Goal: Information Seeking & Learning: Learn about a topic

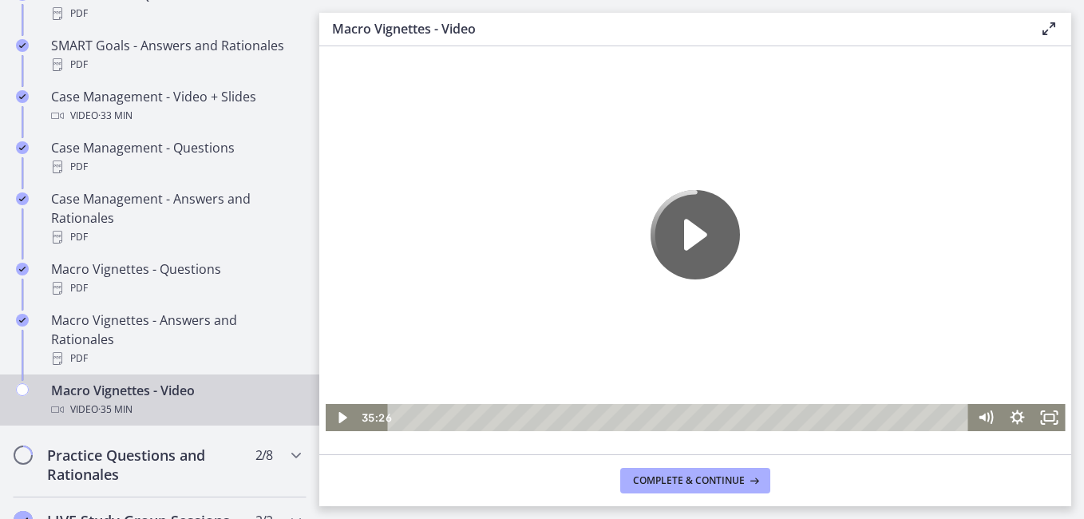
scroll to position [1498, 0]
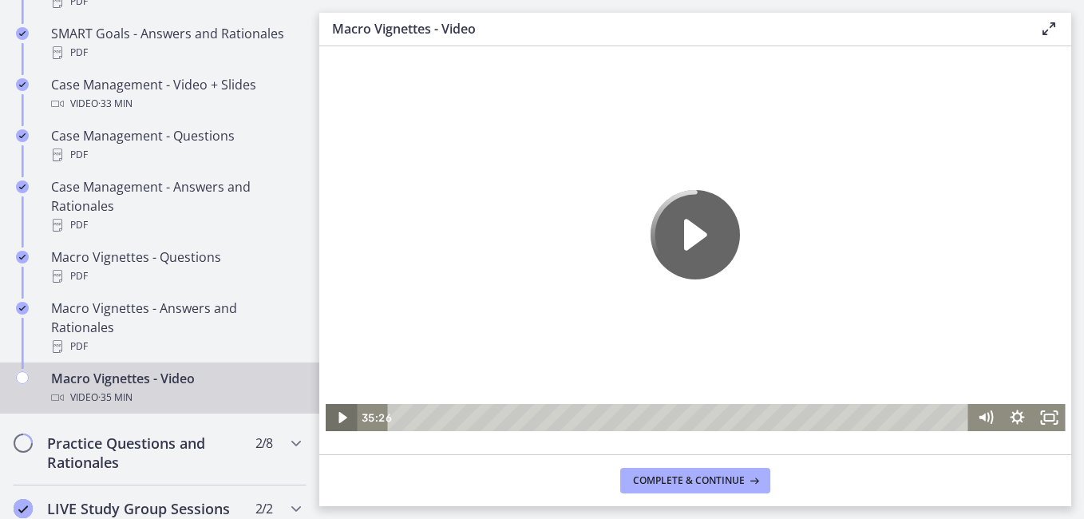
click at [338, 420] on icon "Play Video" at bounding box center [342, 417] width 32 height 27
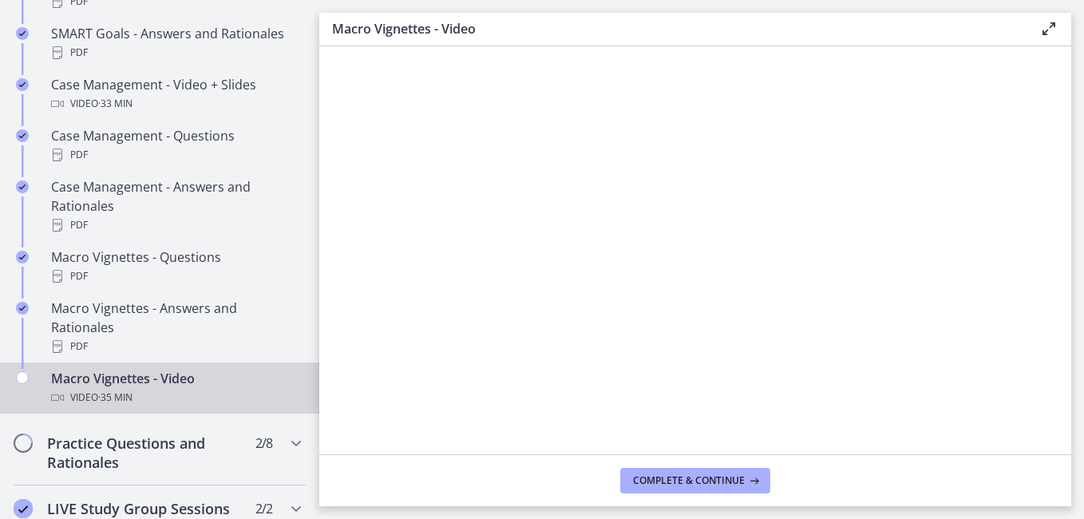
click at [338, 420] on div at bounding box center [696, 248] width 740 height 366
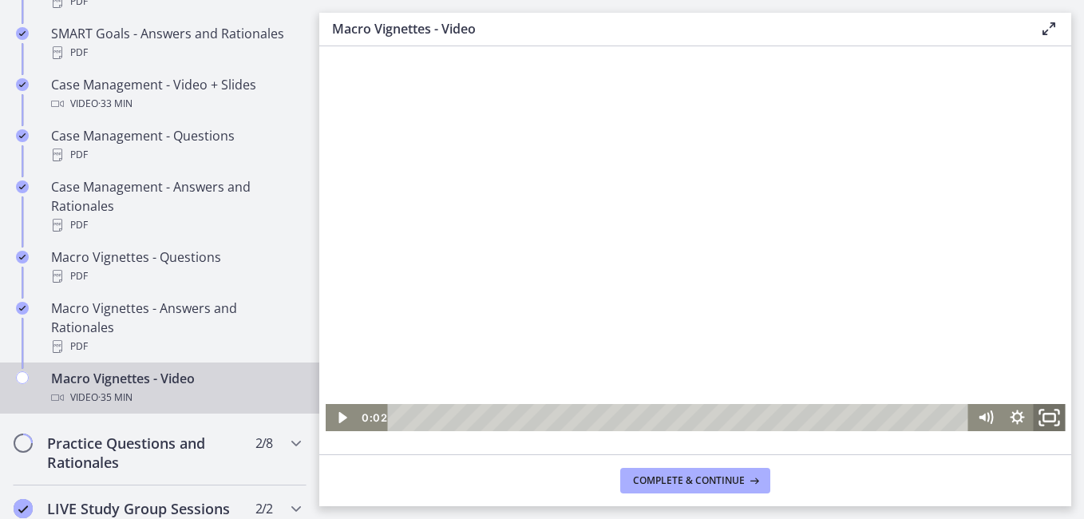
click at [1048, 416] on icon "Fullscreen" at bounding box center [1049, 417] width 38 height 33
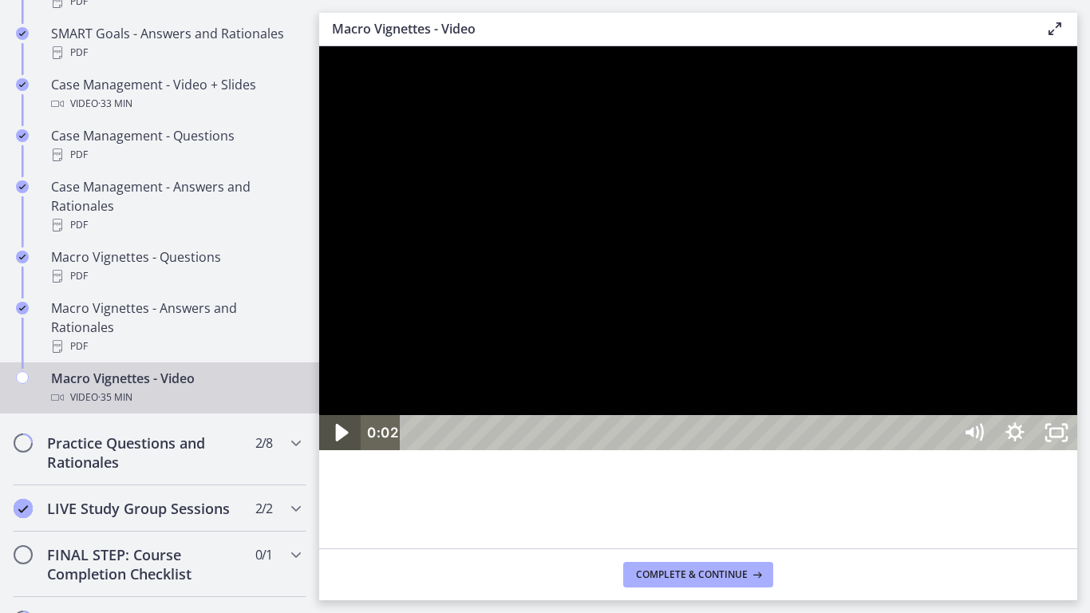
click at [342, 454] on icon "Play Video" at bounding box center [341, 433] width 49 height 42
click at [1040, 454] on icon "Show settings menu" at bounding box center [1014, 433] width 49 height 42
click at [1077, 375] on div at bounding box center [698, 248] width 758 height 404
click at [1046, 381] on div at bounding box center [698, 248] width 758 height 404
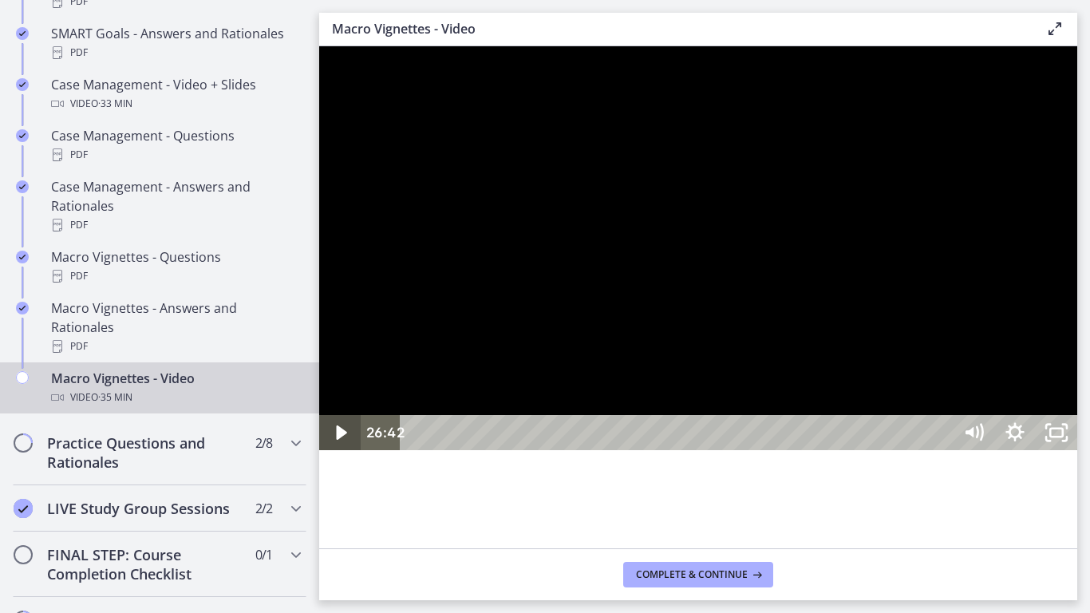
click at [344, 450] on icon "Play Video" at bounding box center [341, 432] width 41 height 35
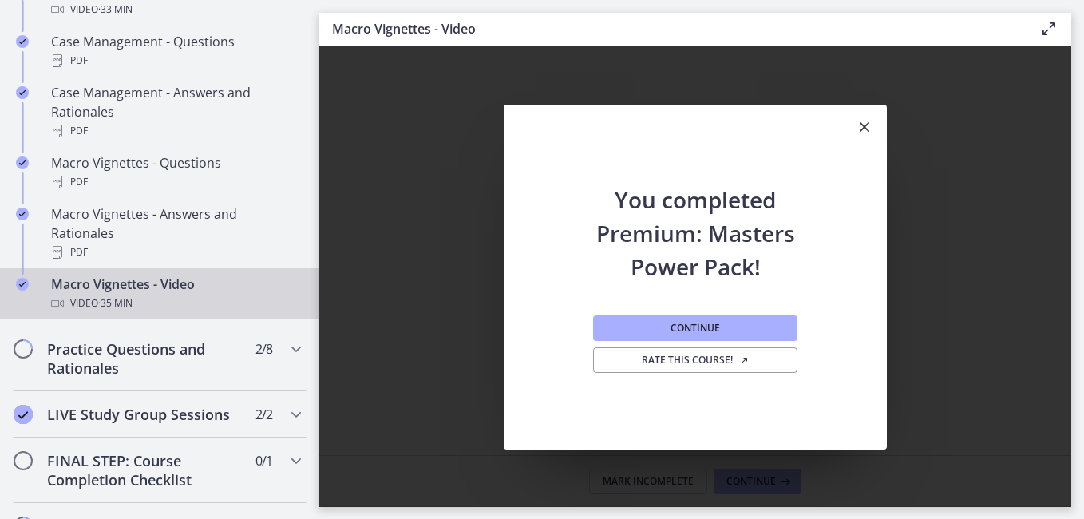
scroll to position [0, 0]
click at [862, 124] on icon "Close" at bounding box center [864, 126] width 19 height 19
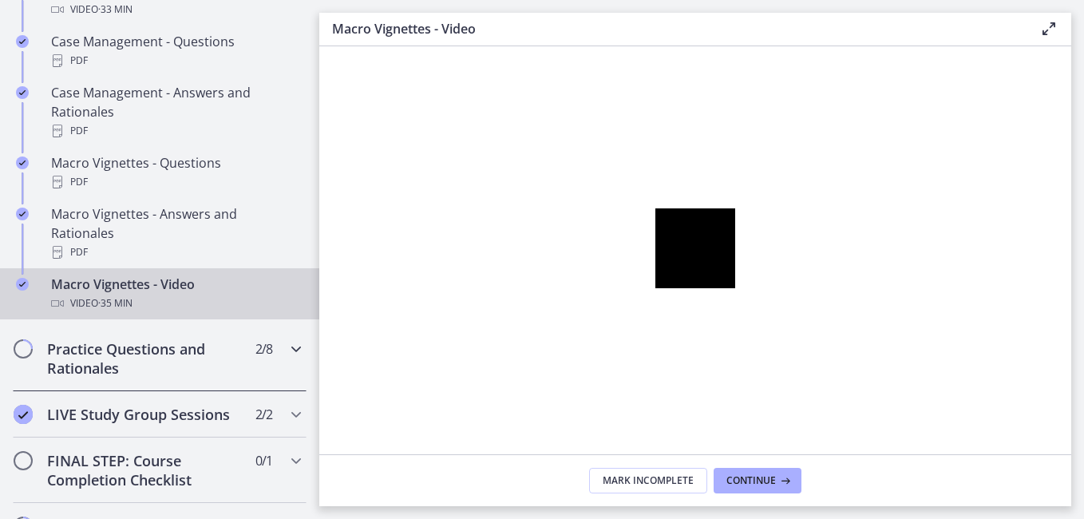
click at [286, 358] on icon "Chapters" at bounding box center [295, 348] width 19 height 19
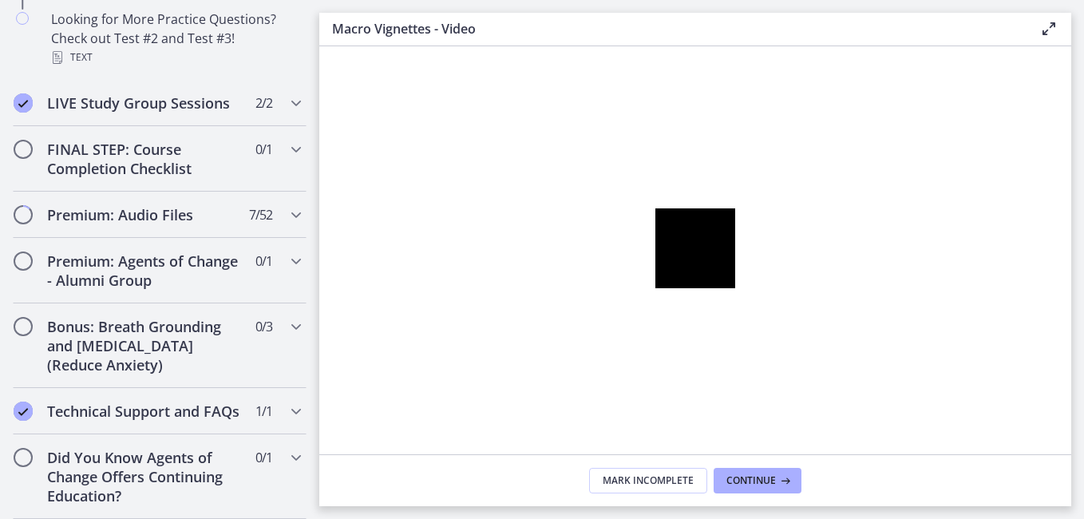
scroll to position [1329, 0]
click at [665, 274] on div "0:09 0:00" at bounding box center [679, 276] width 49 height 26
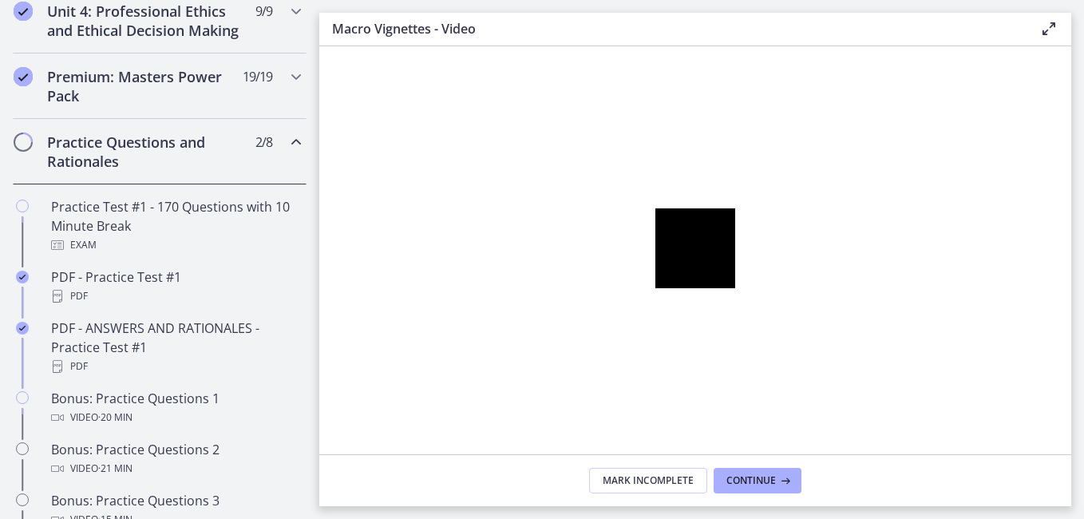
scroll to position [723, 0]
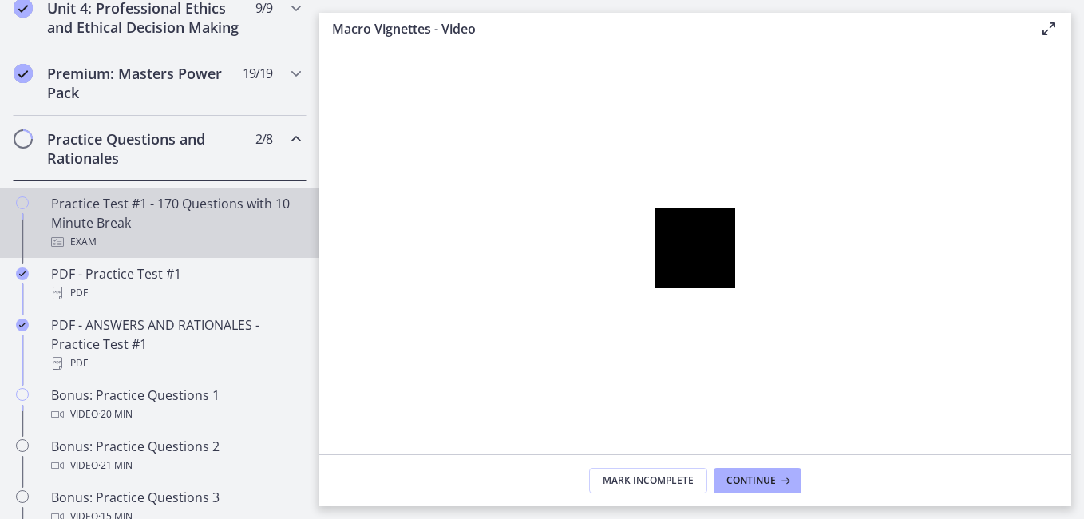
click at [257, 251] on div "Exam" at bounding box center [175, 241] width 249 height 19
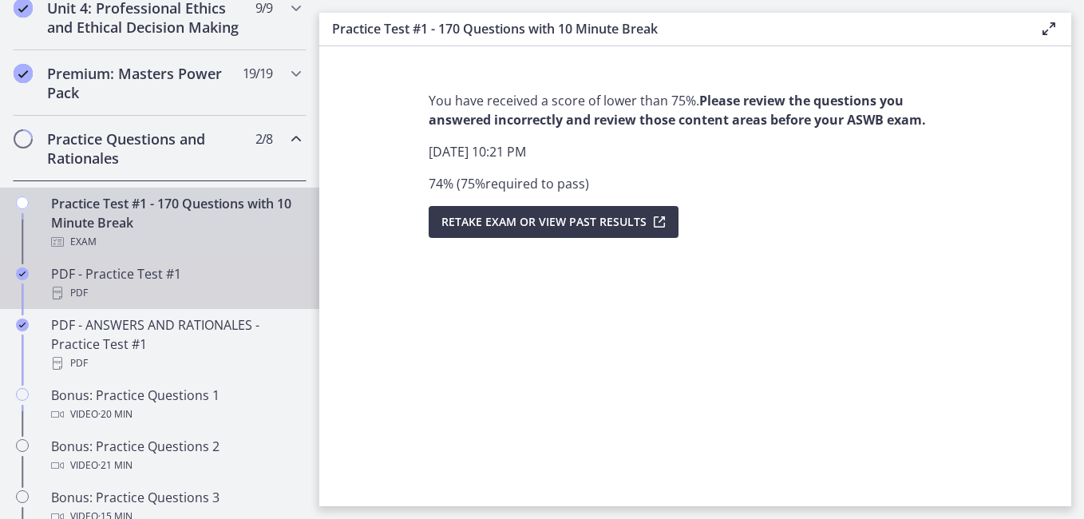
click at [226, 302] on div "PDF" at bounding box center [175, 292] width 249 height 19
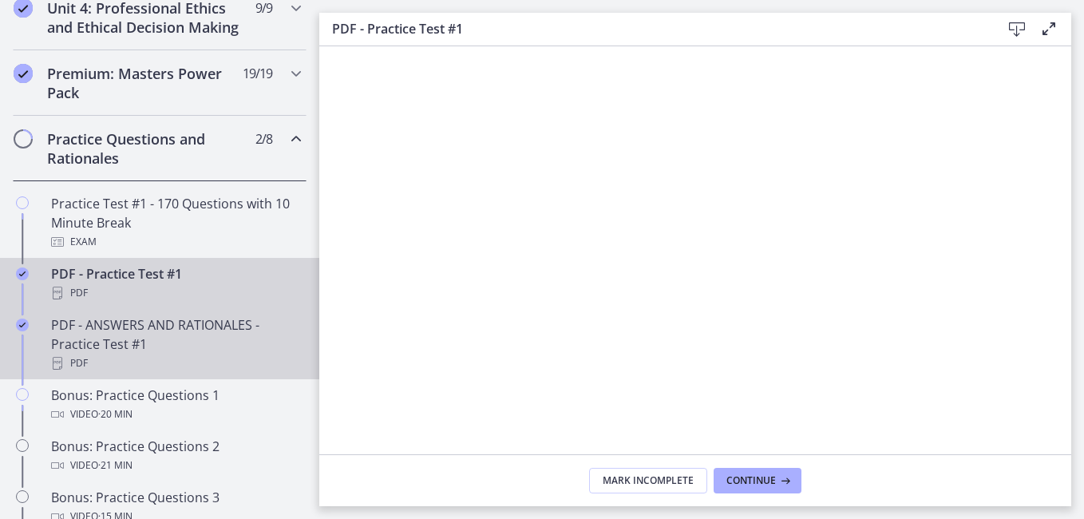
click at [204, 363] on div "PDF - ANSWERS AND RATIONALES - Practice Test #1 PDF" at bounding box center [175, 343] width 249 height 57
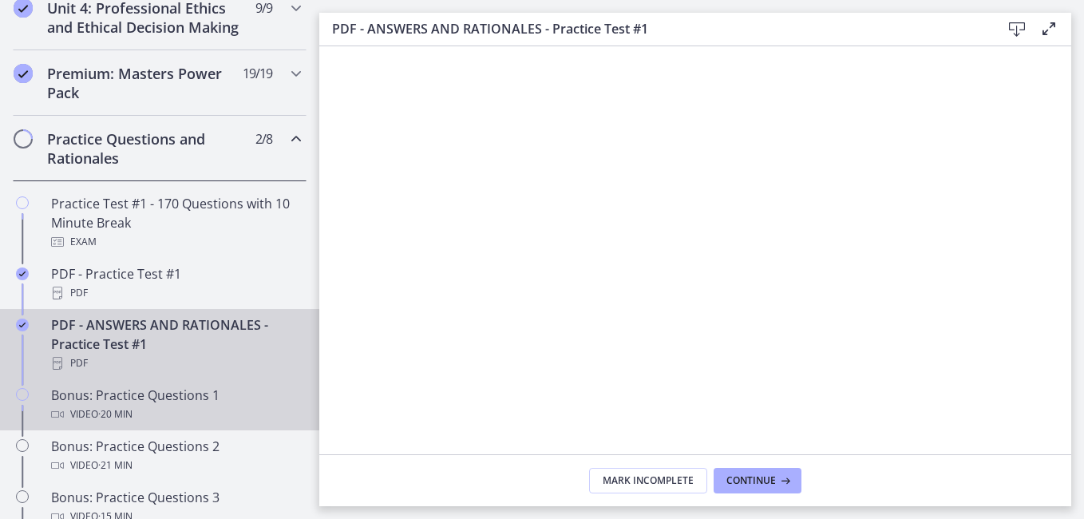
click at [211, 414] on div "Bonus: Practice Questions 1 Video · 20 min" at bounding box center [175, 404] width 249 height 38
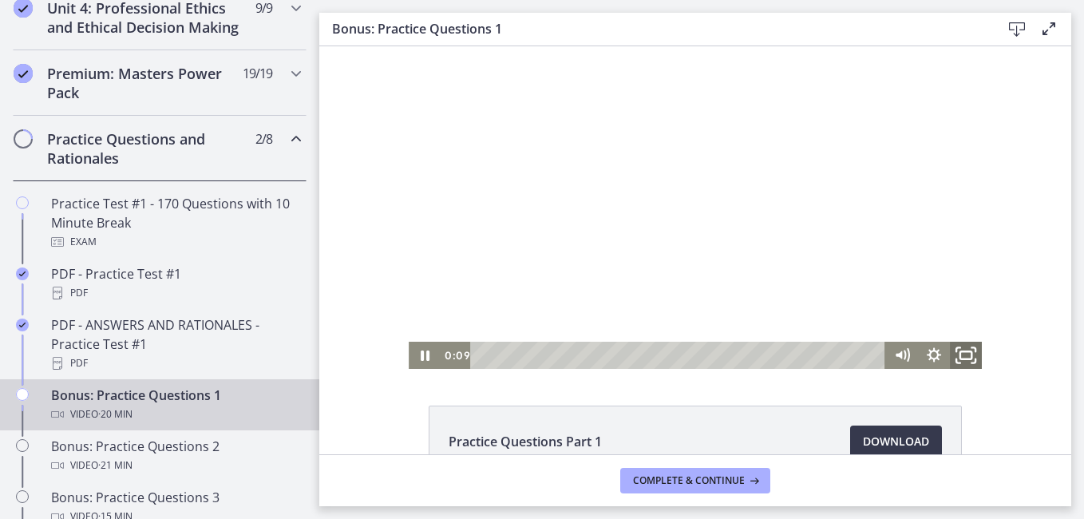
click at [957, 358] on icon "Fullscreen" at bounding box center [965, 355] width 38 height 33
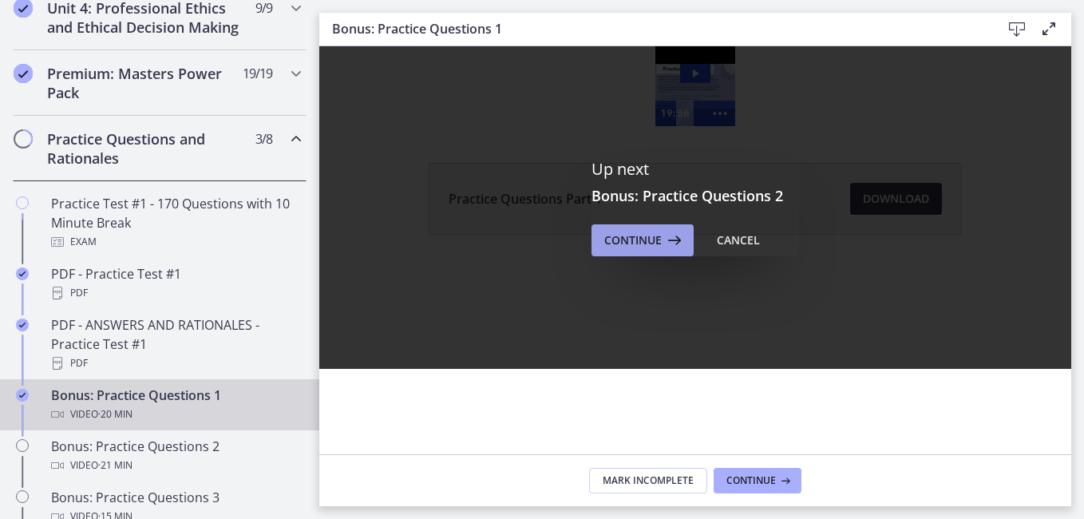
click at [597, 236] on button "Continue" at bounding box center [642, 240] width 102 height 32
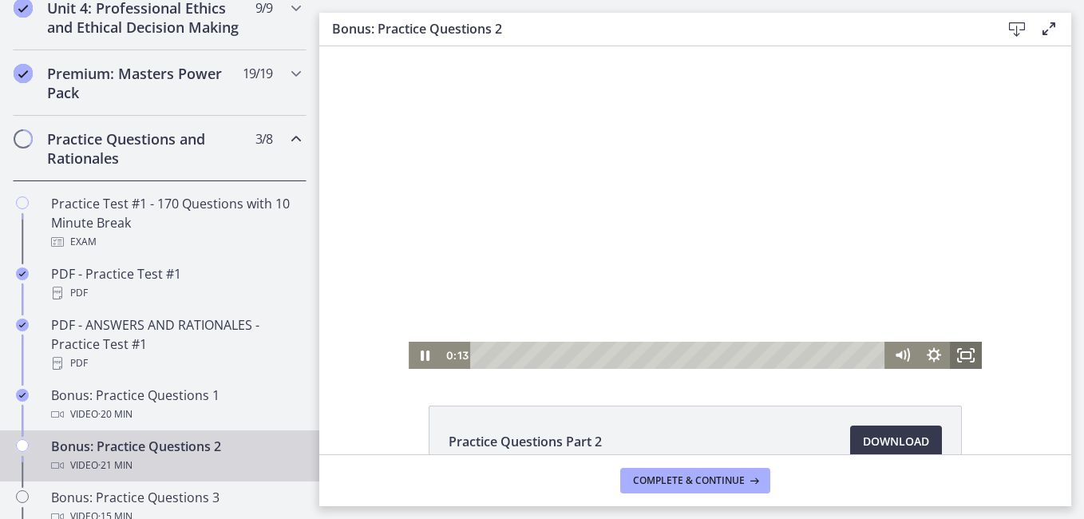
click at [958, 358] on icon "Fullscreen" at bounding box center [966, 355] width 32 height 27
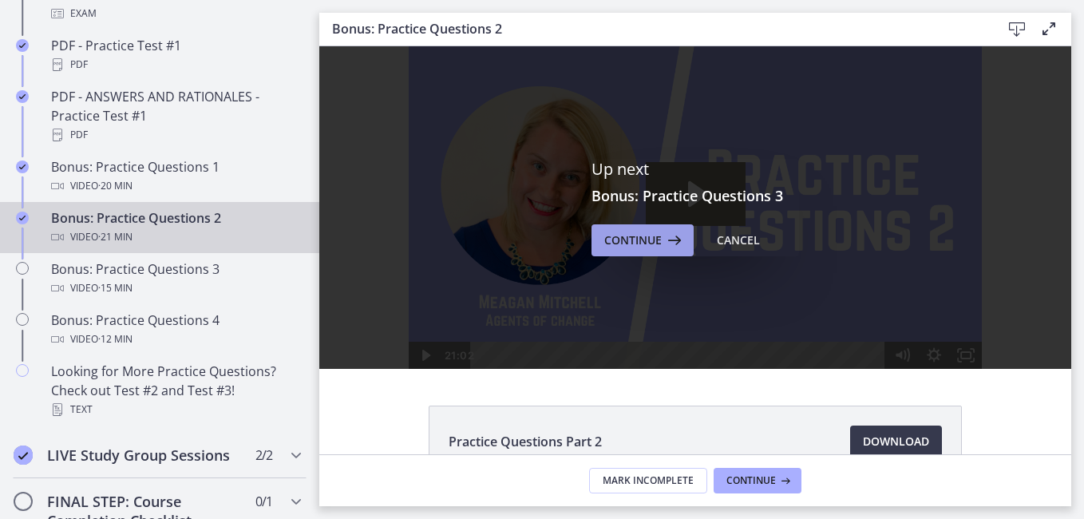
click at [623, 248] on span "Continue" at bounding box center [632, 240] width 57 height 19
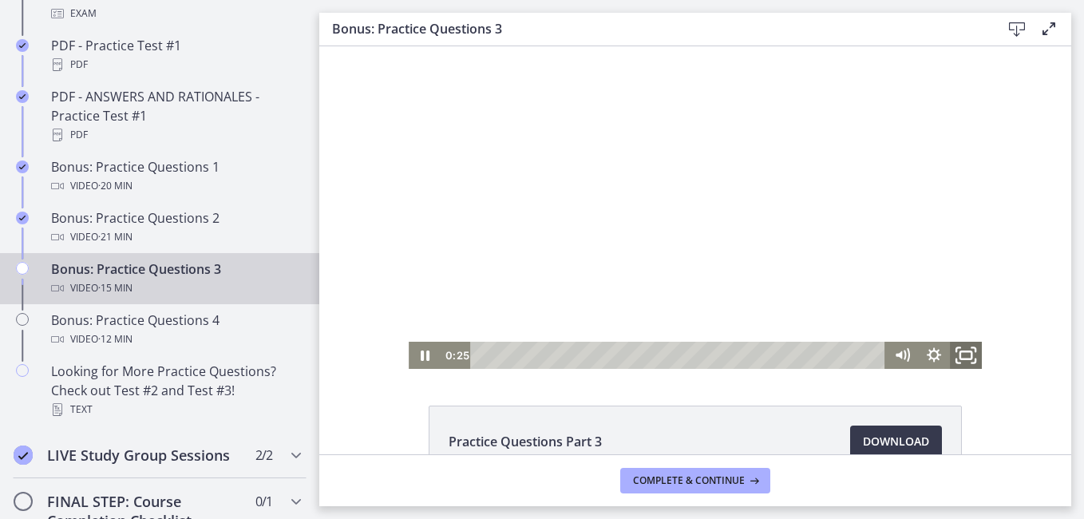
click at [960, 359] on rect "Fullscreen" at bounding box center [965, 355] width 11 height 8
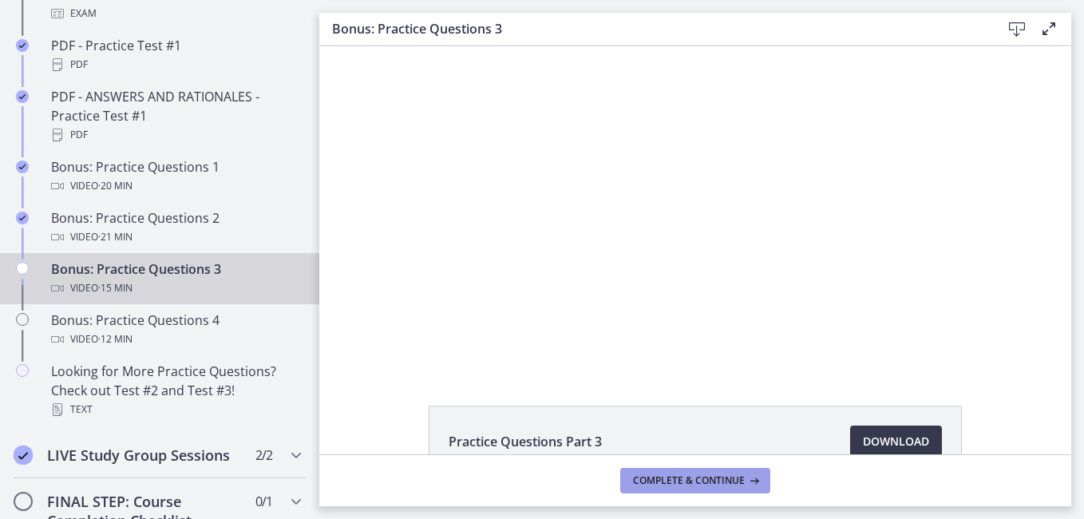
click at [678, 474] on span "Complete & continue" at bounding box center [689, 480] width 112 height 13
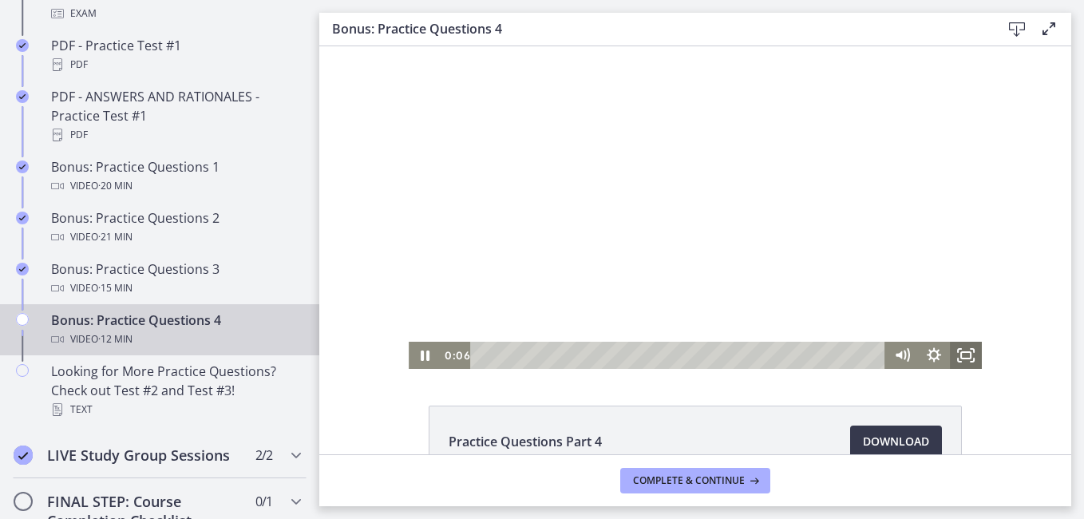
click at [954, 350] on icon "Fullscreen" at bounding box center [966, 355] width 32 height 27
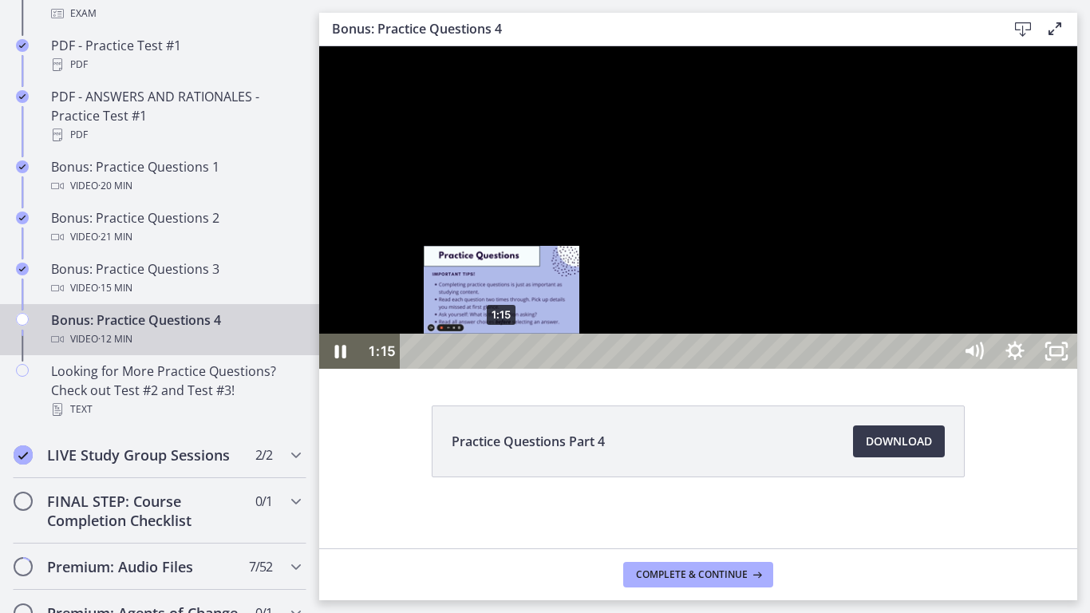
click at [503, 369] on div "1:15" at bounding box center [680, 351] width 528 height 35
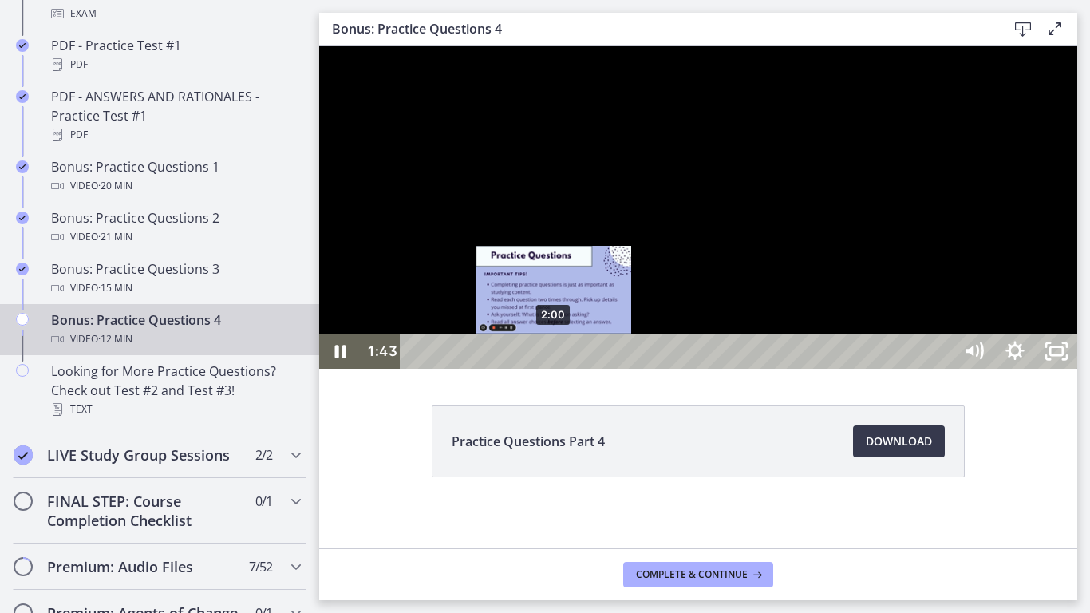
click at [555, 369] on div "2:00" at bounding box center [680, 351] width 528 height 35
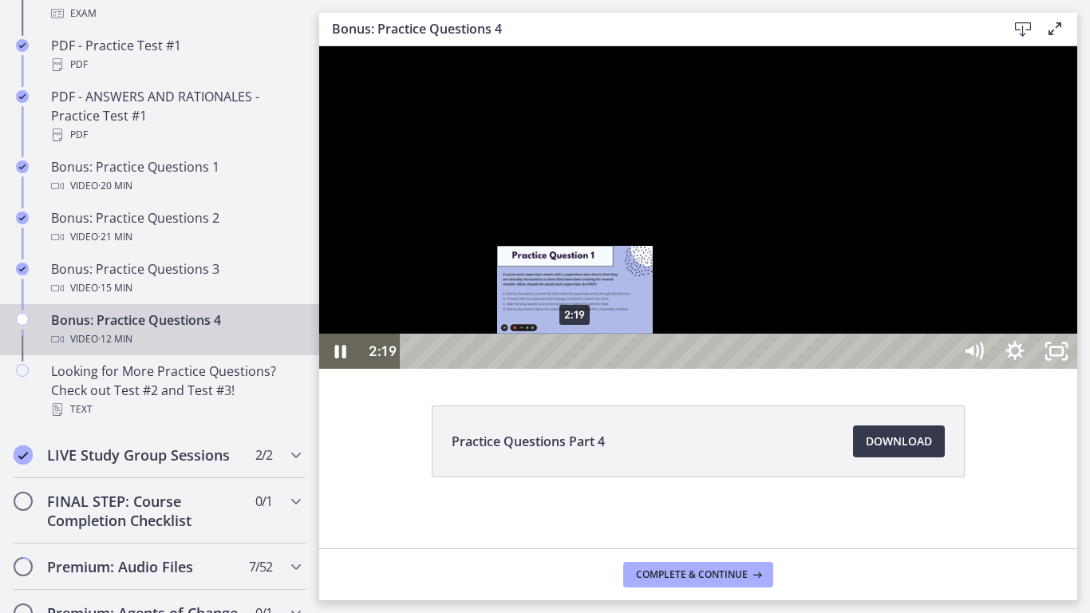
click at [576, 369] on div "2:19" at bounding box center [680, 351] width 528 height 35
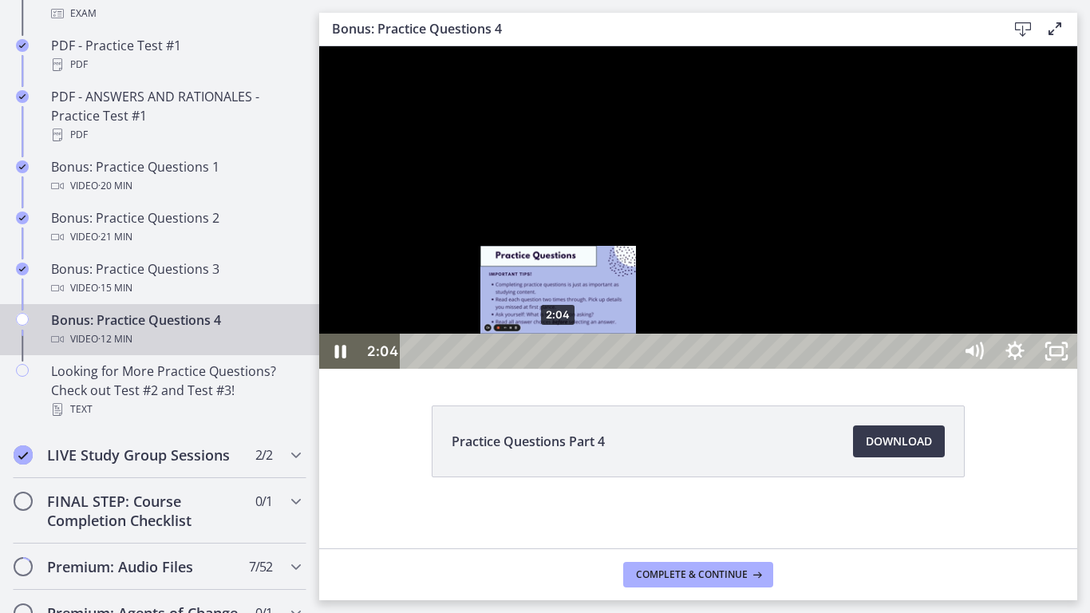
click at [559, 369] on div "2:04" at bounding box center [680, 351] width 528 height 35
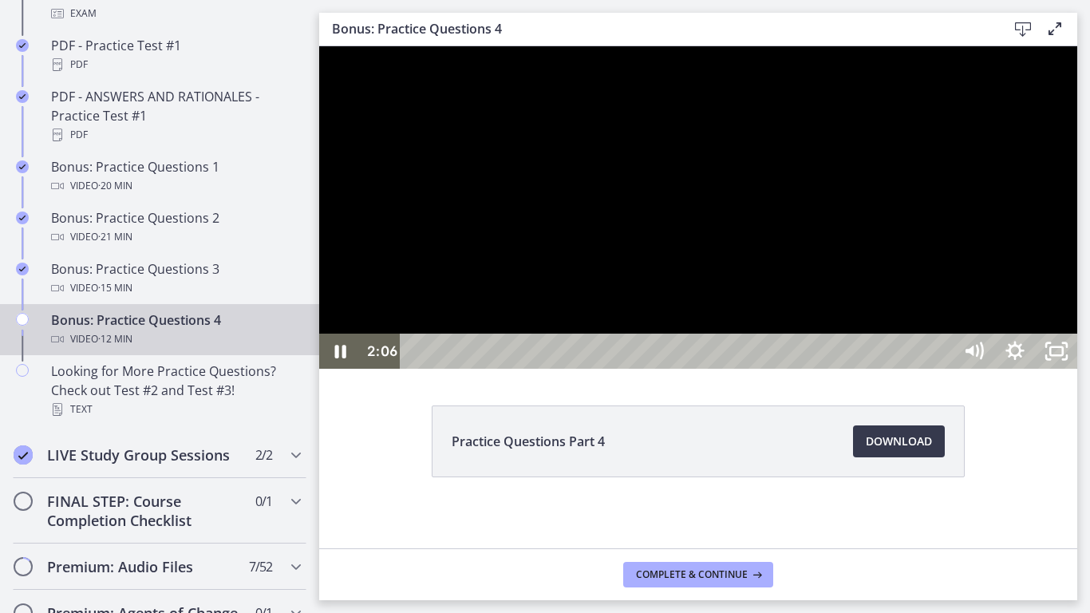
click at [1077, 369] on div at bounding box center [698, 207] width 758 height 322
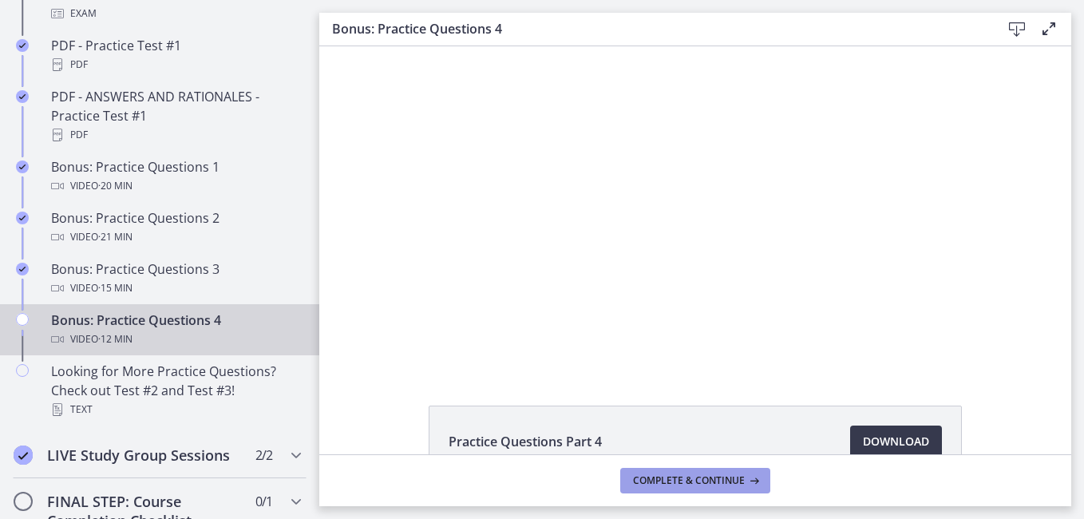
click at [709, 478] on span "Complete & continue" at bounding box center [689, 480] width 112 height 13
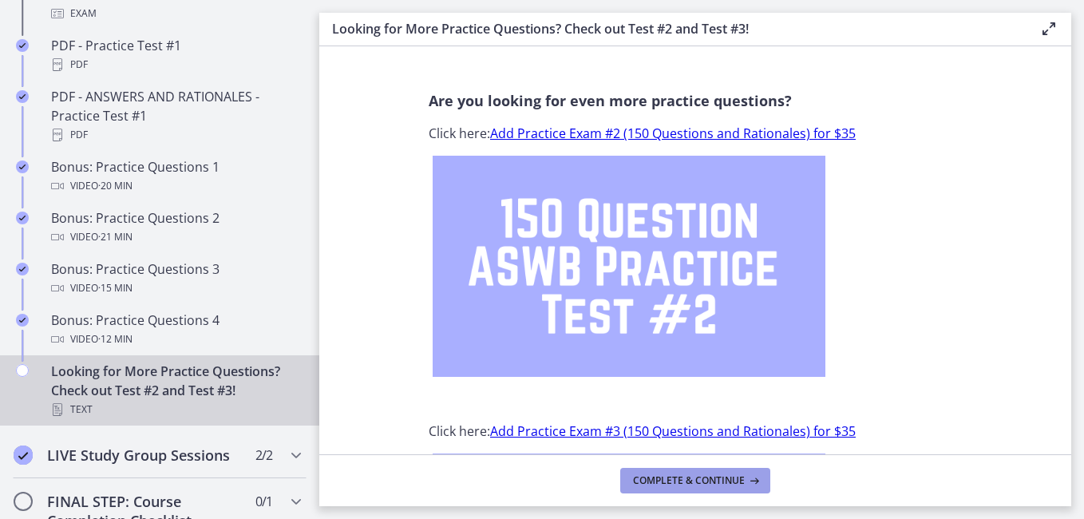
click at [709, 478] on span "Complete & continue" at bounding box center [689, 480] width 112 height 13
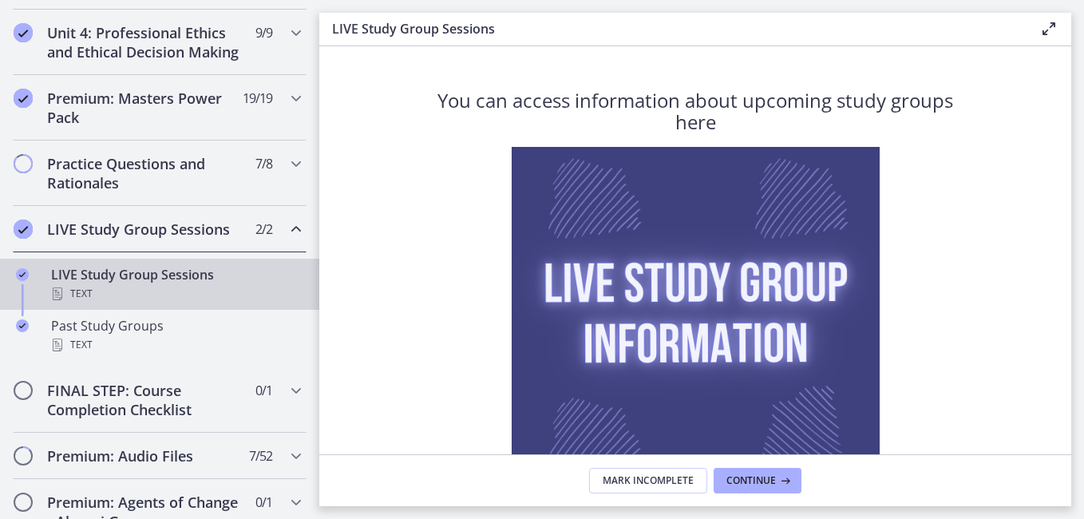
scroll to position [700, 0]
click at [286, 172] on icon "Chapters" at bounding box center [295, 161] width 19 height 19
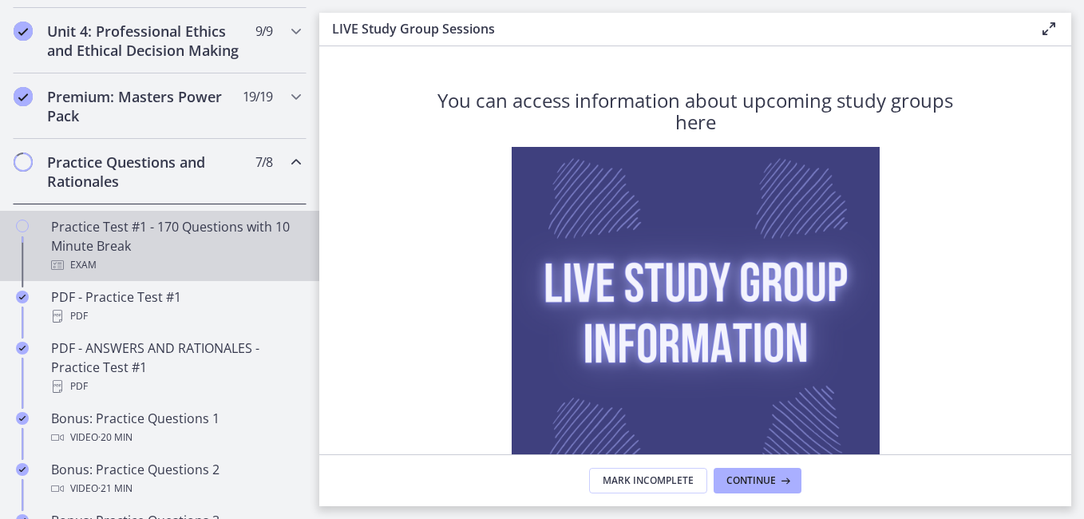
click at [270, 245] on div "Practice Test #1 - 170 Questions with 10 Minute Break Exam" at bounding box center [175, 245] width 249 height 57
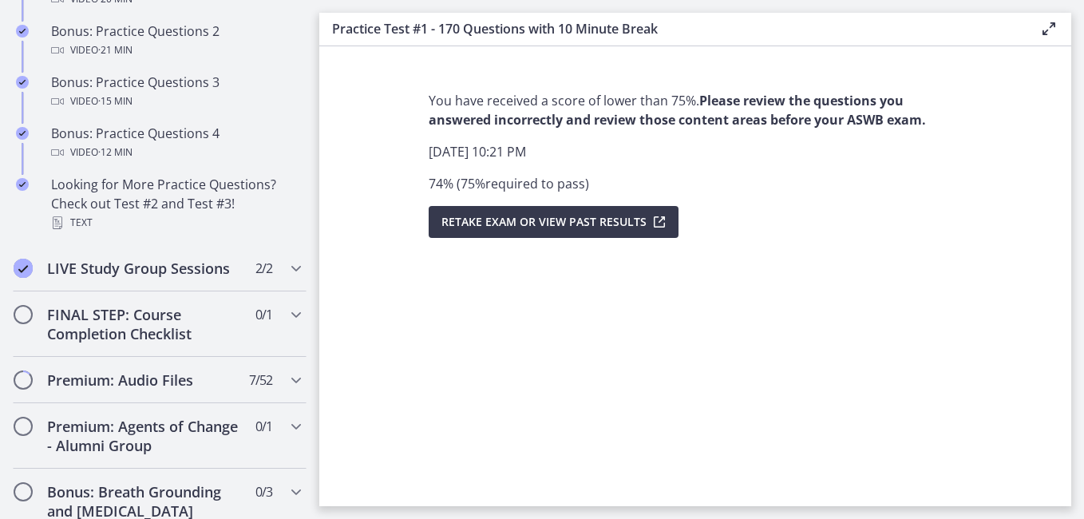
scroll to position [1144, 0]
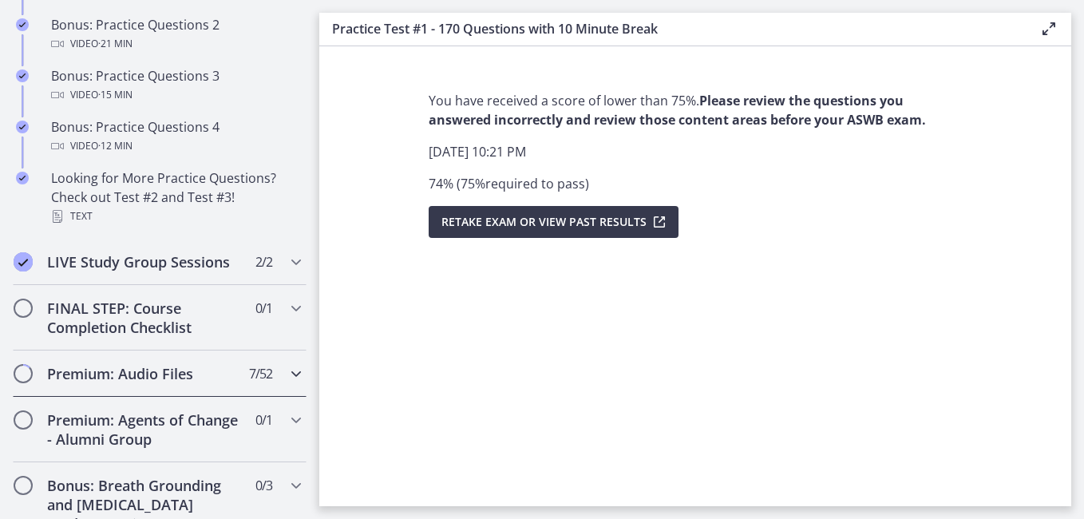
click at [286, 383] on icon "Chapters" at bounding box center [295, 373] width 19 height 19
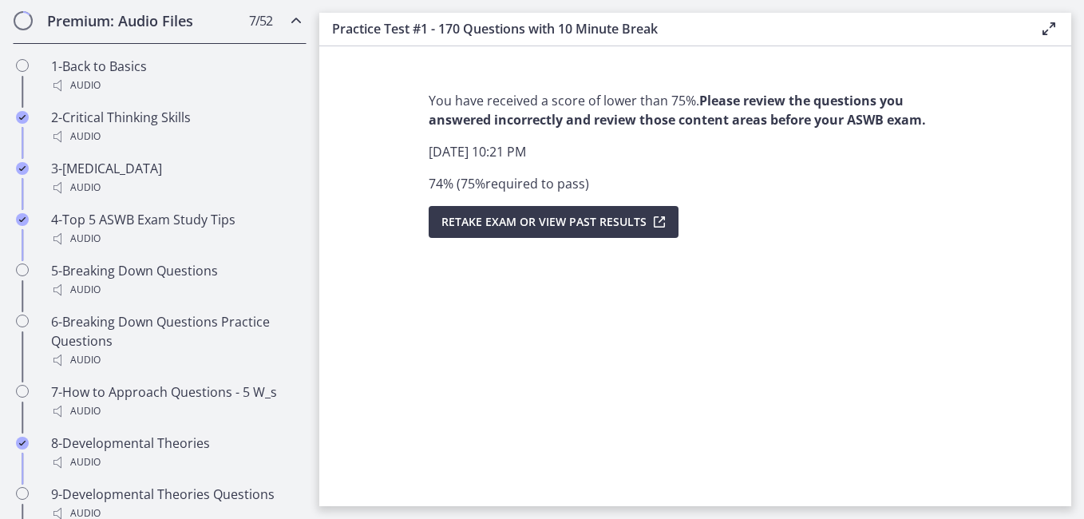
scroll to position [950, 0]
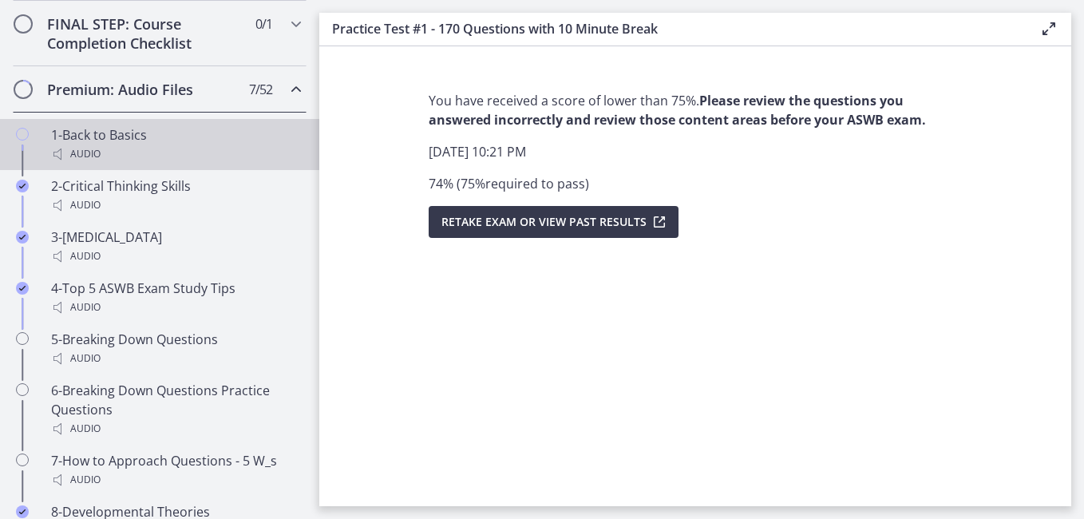
click at [266, 152] on div "1-Back to Basics Audio" at bounding box center [175, 144] width 249 height 38
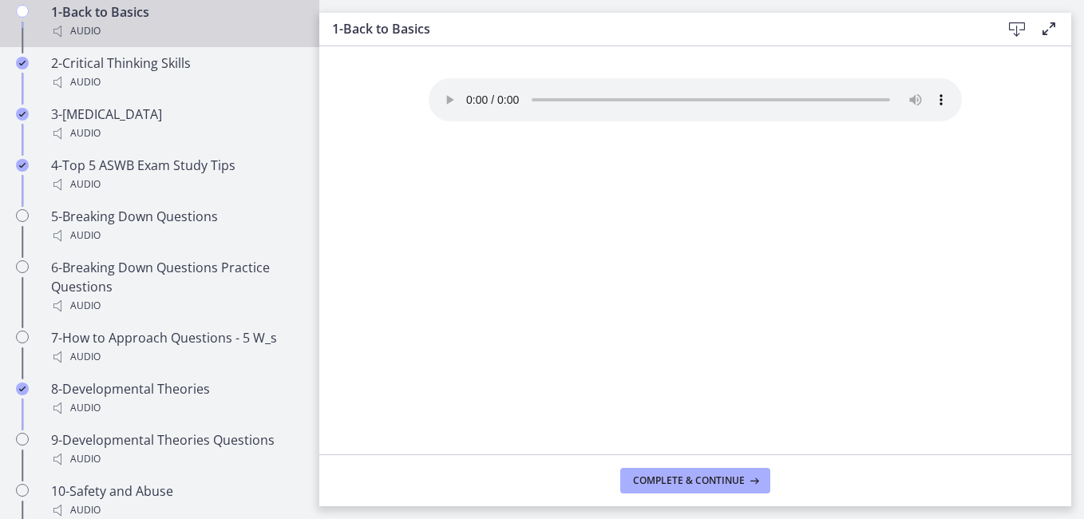
scroll to position [963, 0]
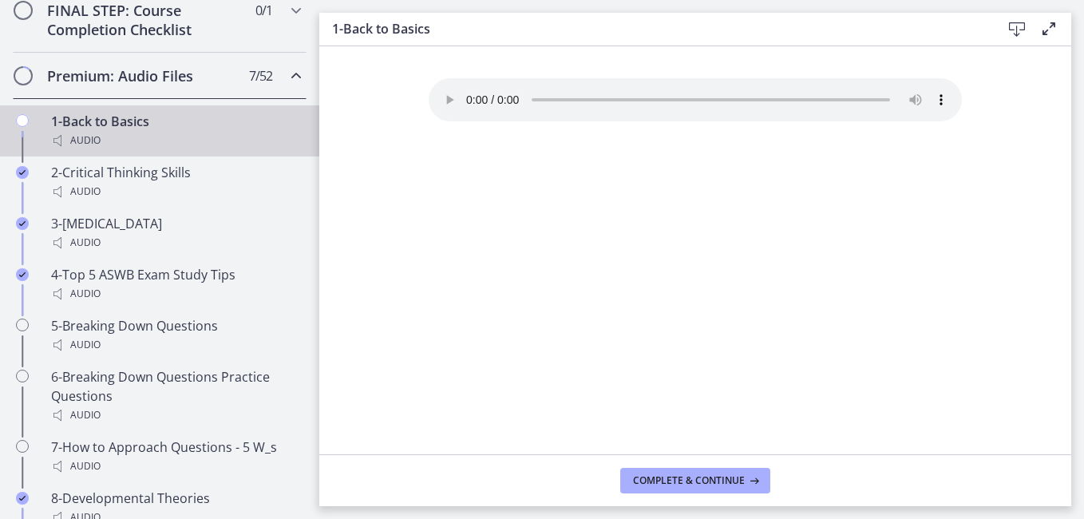
click at [286, 85] on icon "Chapters" at bounding box center [295, 75] width 19 height 19
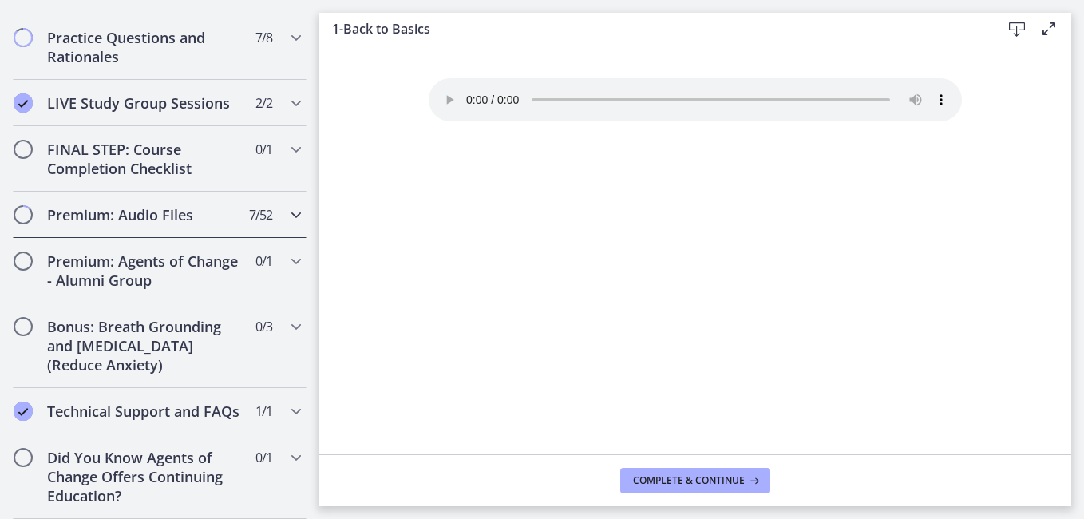
scroll to position [863, 0]
